Goal: Navigation & Orientation: Find specific page/section

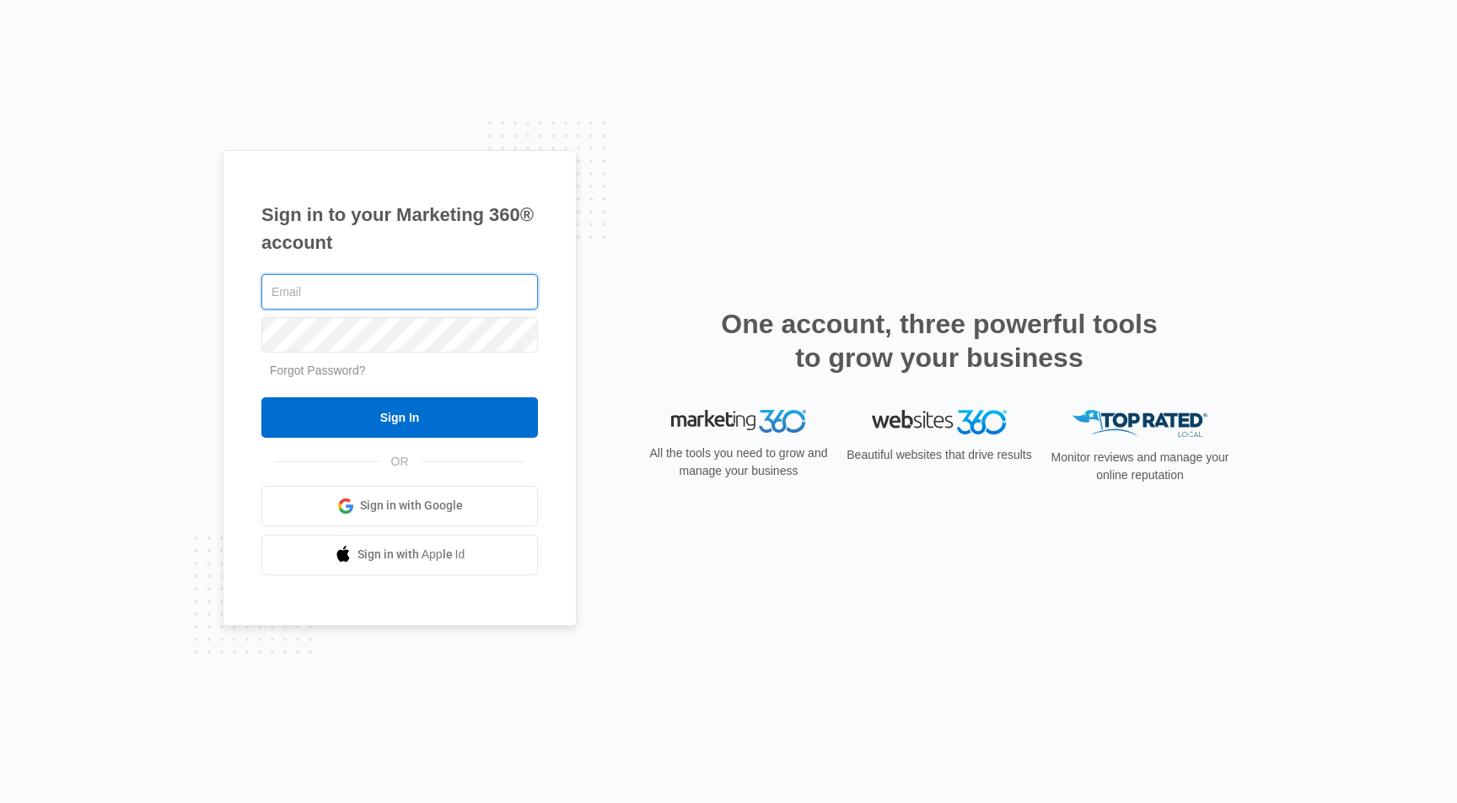
type input "[PERSON_NAME][EMAIL_ADDRESS][DOMAIN_NAME]"
click at [400, 417] on input "Sign In" at bounding box center [399, 417] width 277 height 40
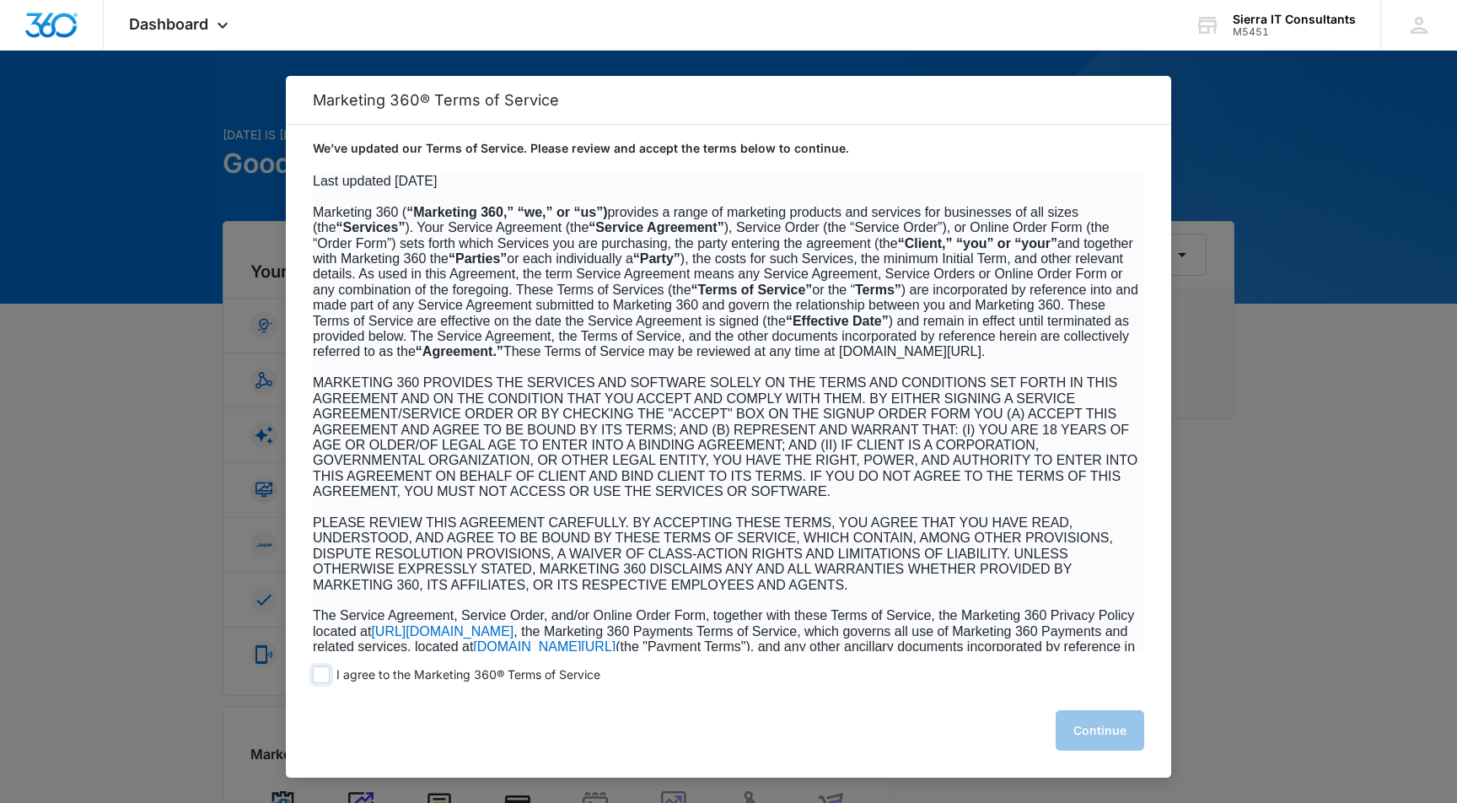
click at [529, 670] on span "I agree to the Marketing 360® Terms of Service" at bounding box center [468, 675] width 264 height 16
click at [330, 670] on input "I agree to the Marketing 360® Terms of Service" at bounding box center [321, 674] width 17 height 17
checkbox input "true"
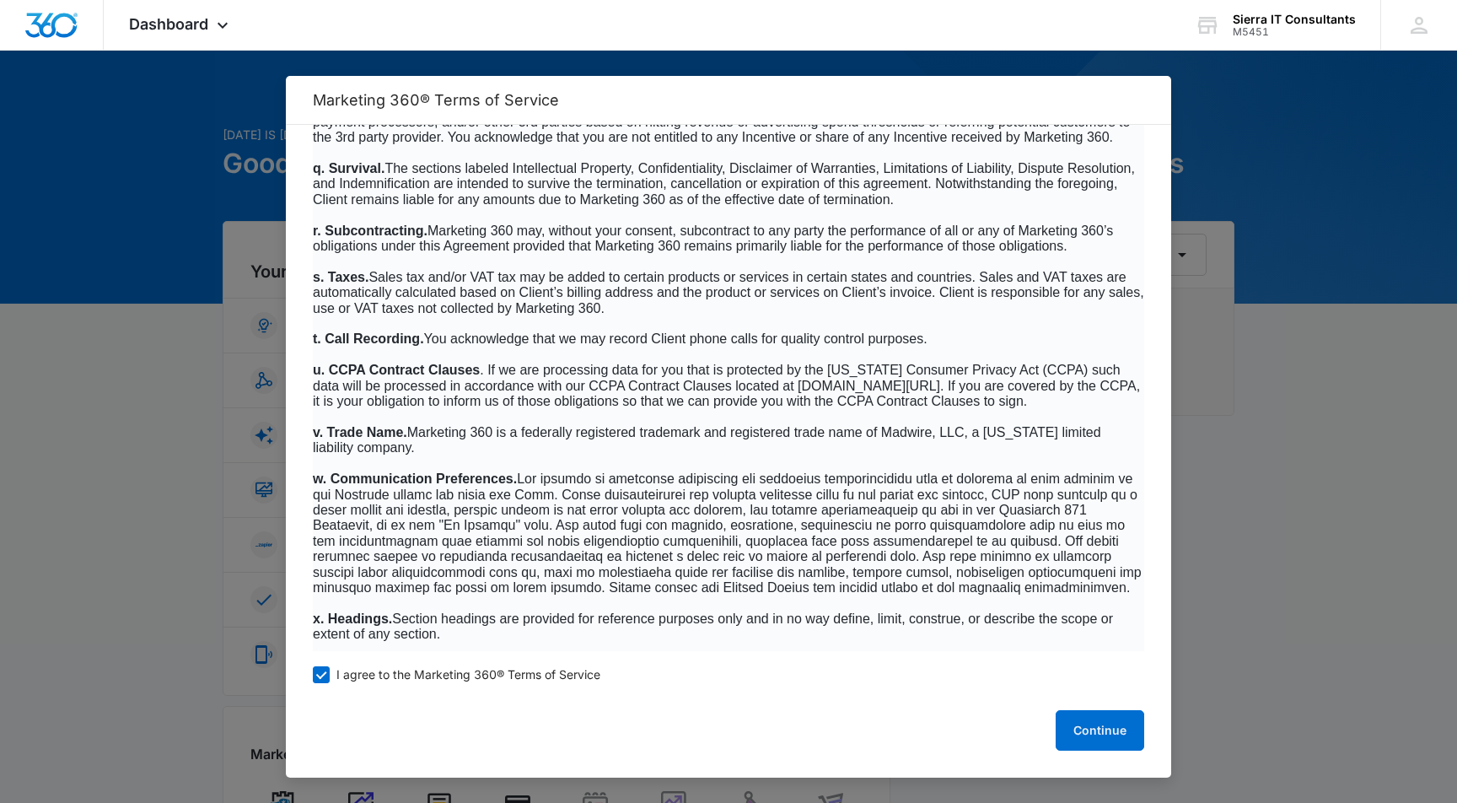
scroll to position [10363, 0]
click at [1092, 723] on button "Continue" at bounding box center [1100, 730] width 89 height 40
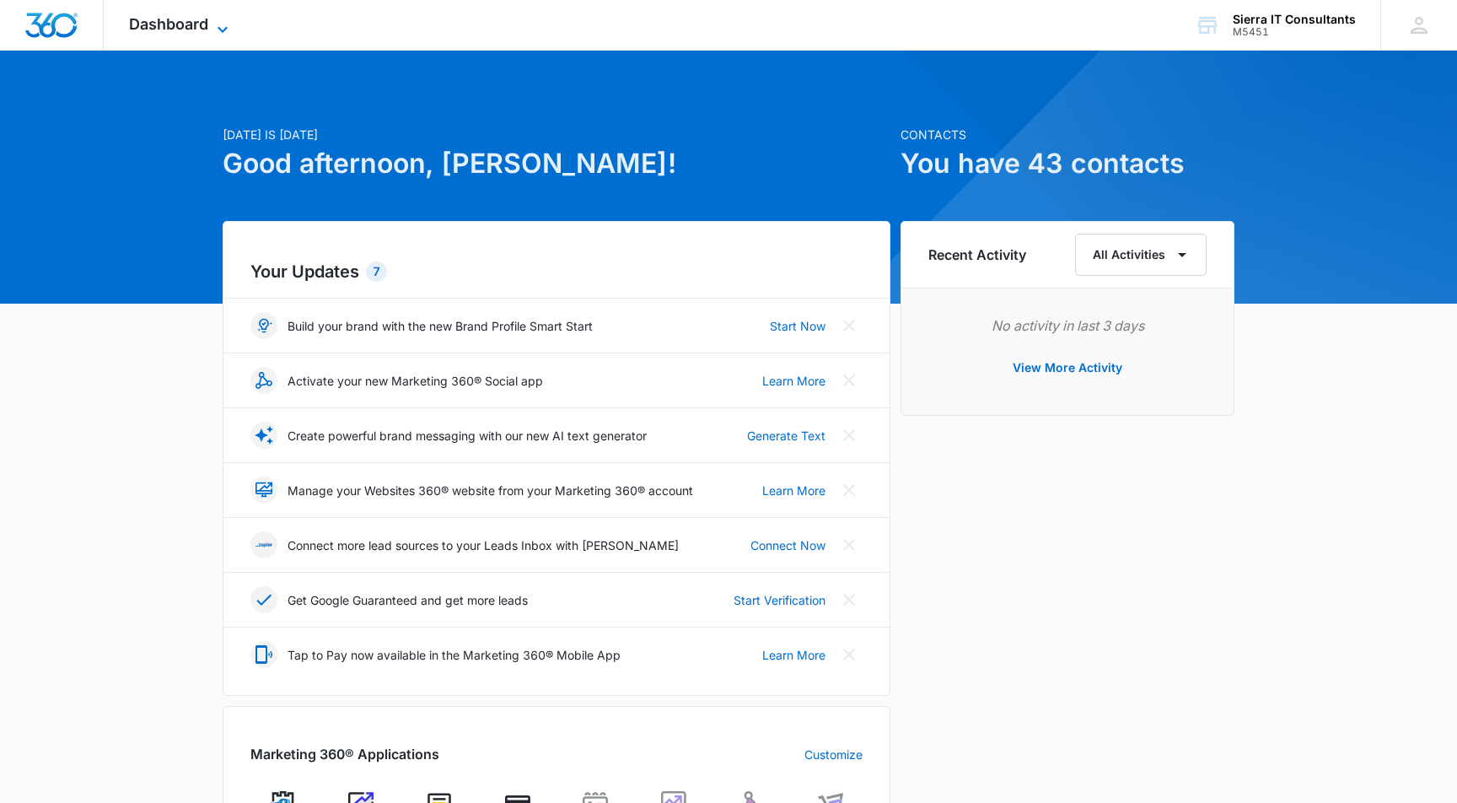
click at [231, 26] on icon at bounding box center [222, 29] width 20 height 20
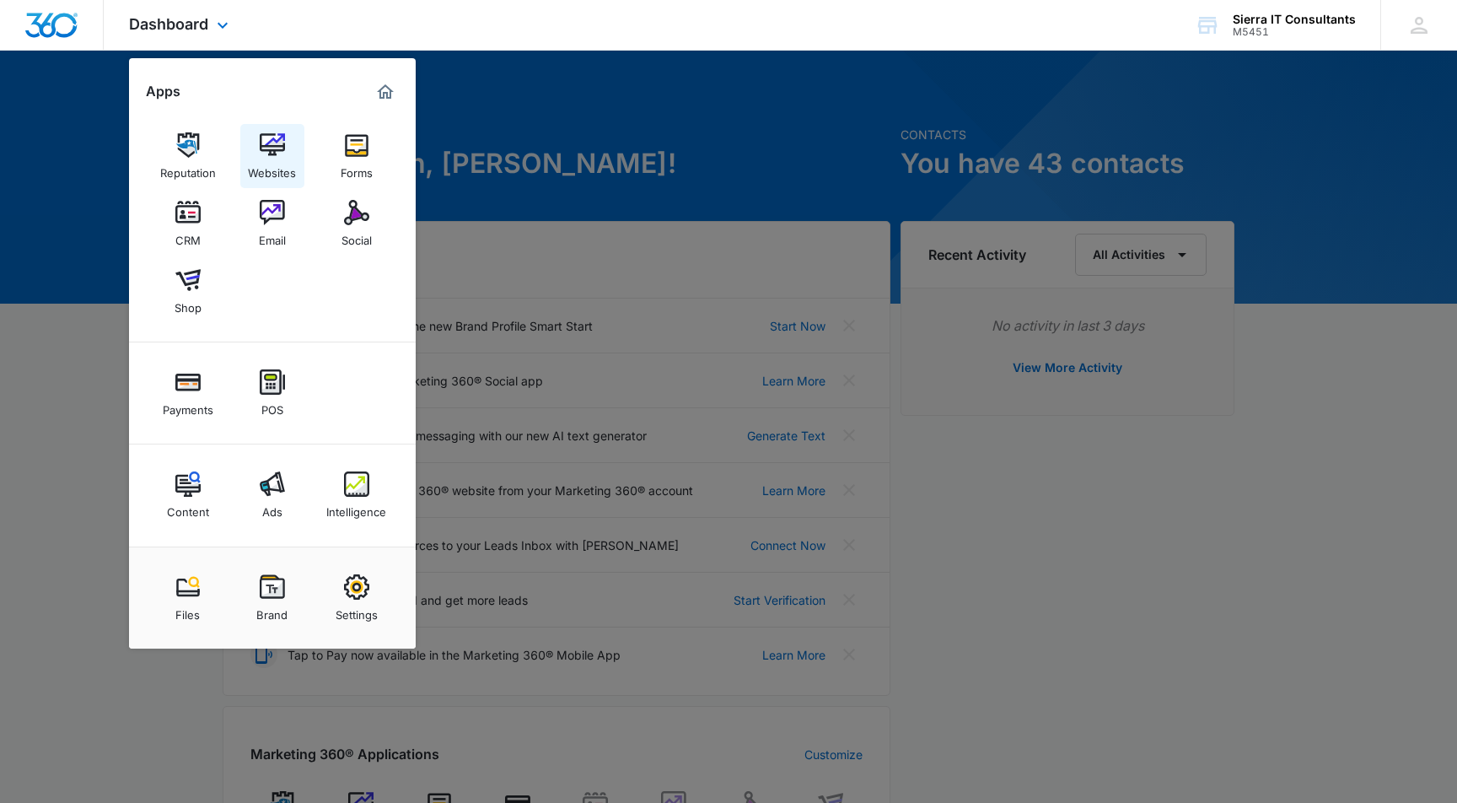
click at [283, 159] on div "Websites" at bounding box center [272, 169] width 48 height 22
